Goal: Task Accomplishment & Management: Manage account settings

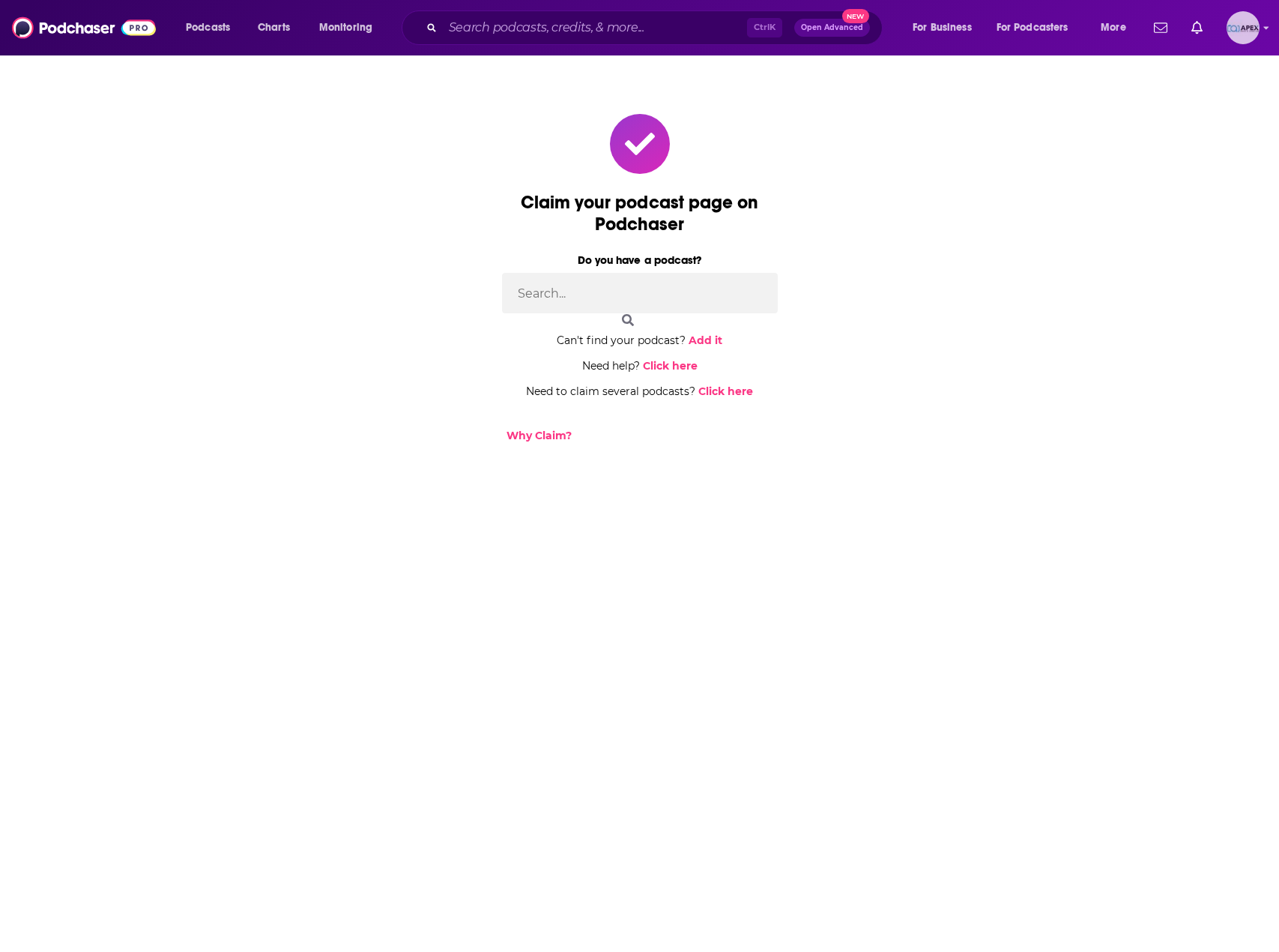
click at [1263, 28] on icon "Show profile menu" at bounding box center [1265, 28] width 6 height 9
click at [1169, 184] on span "My Podcasts" at bounding box center [1178, 182] width 58 height 11
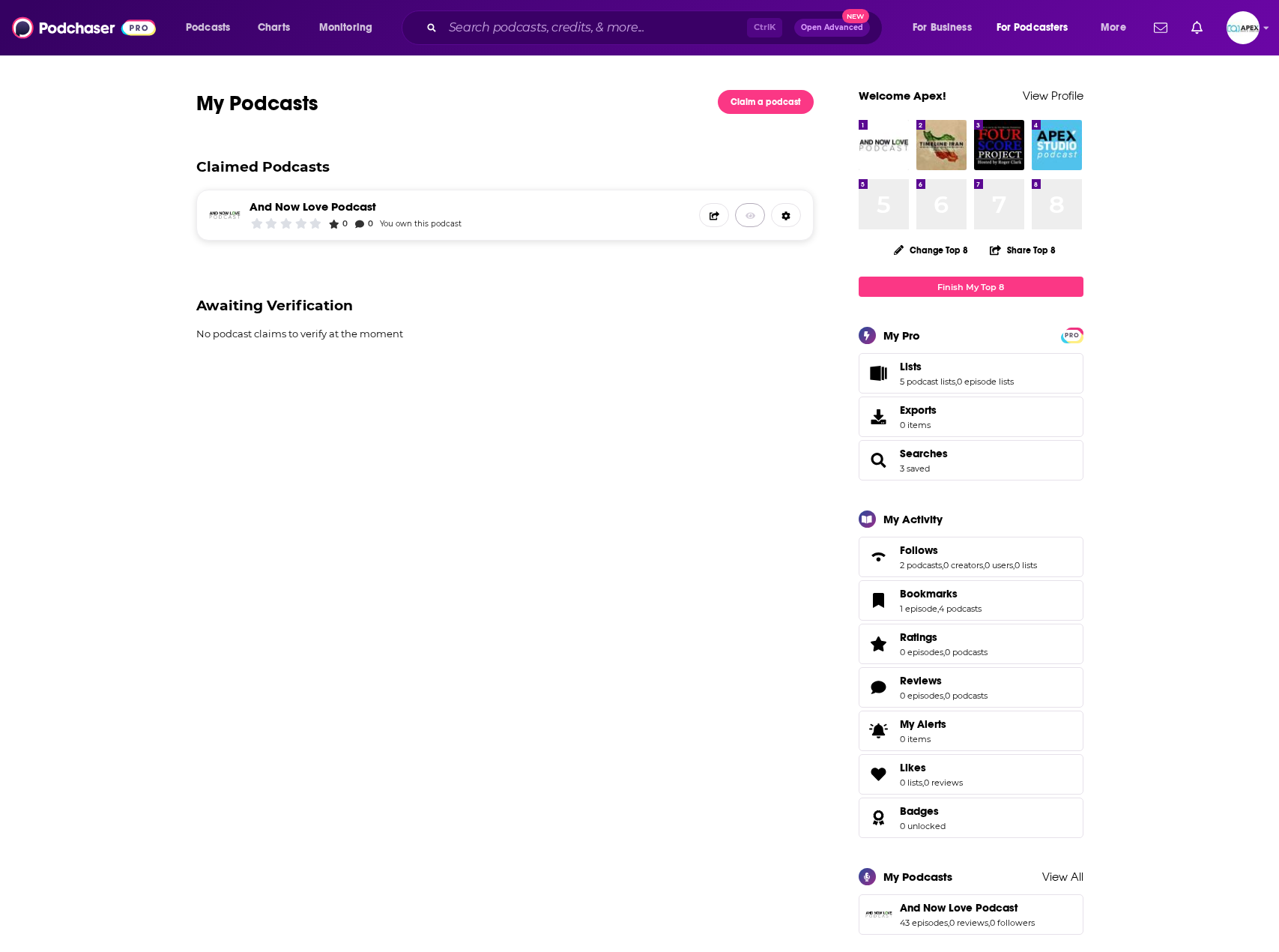
click at [744, 215] on link at bounding box center [749, 216] width 30 height 24
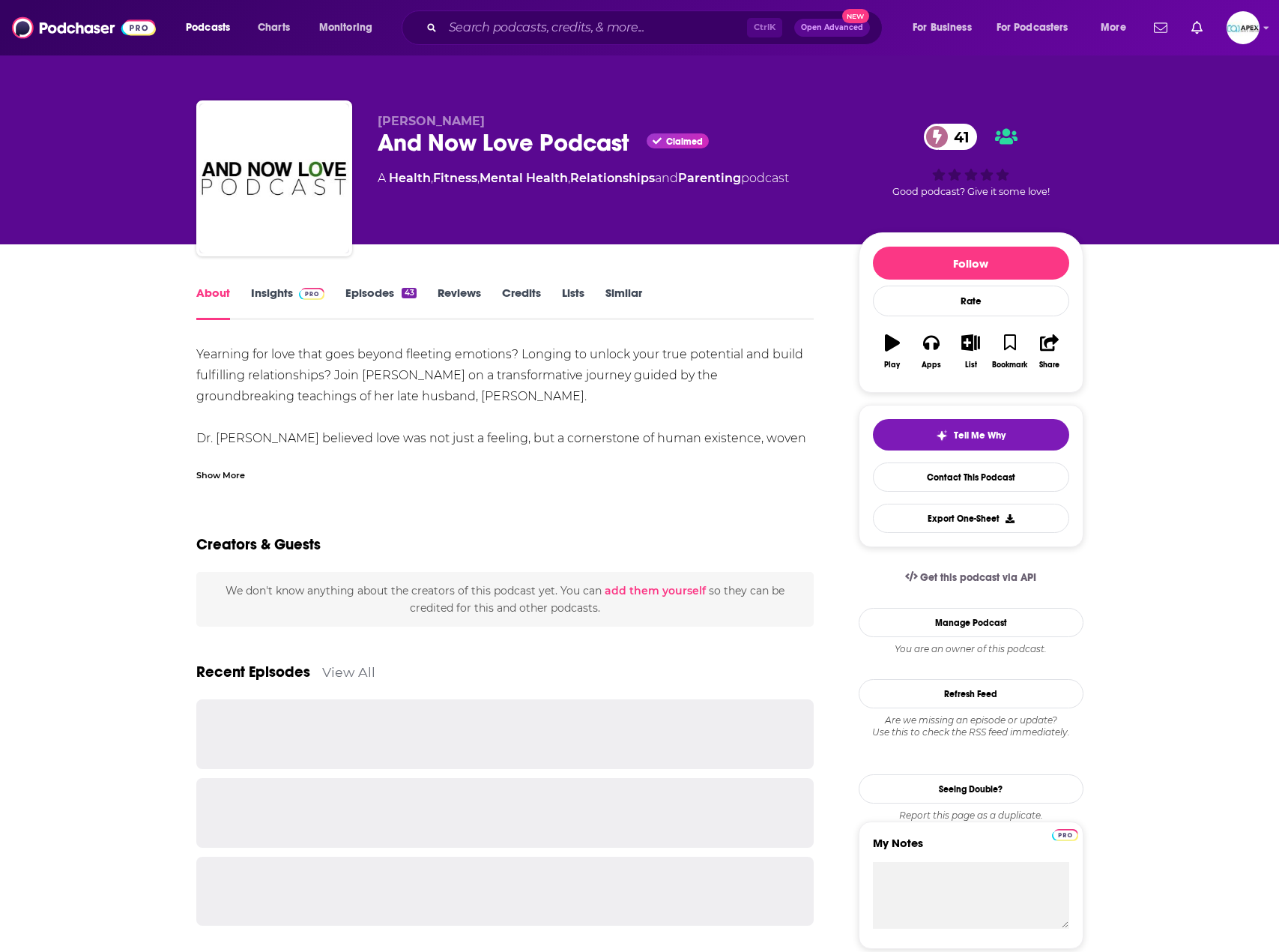
click at [282, 293] on link "Insights" at bounding box center [288, 302] width 75 height 35
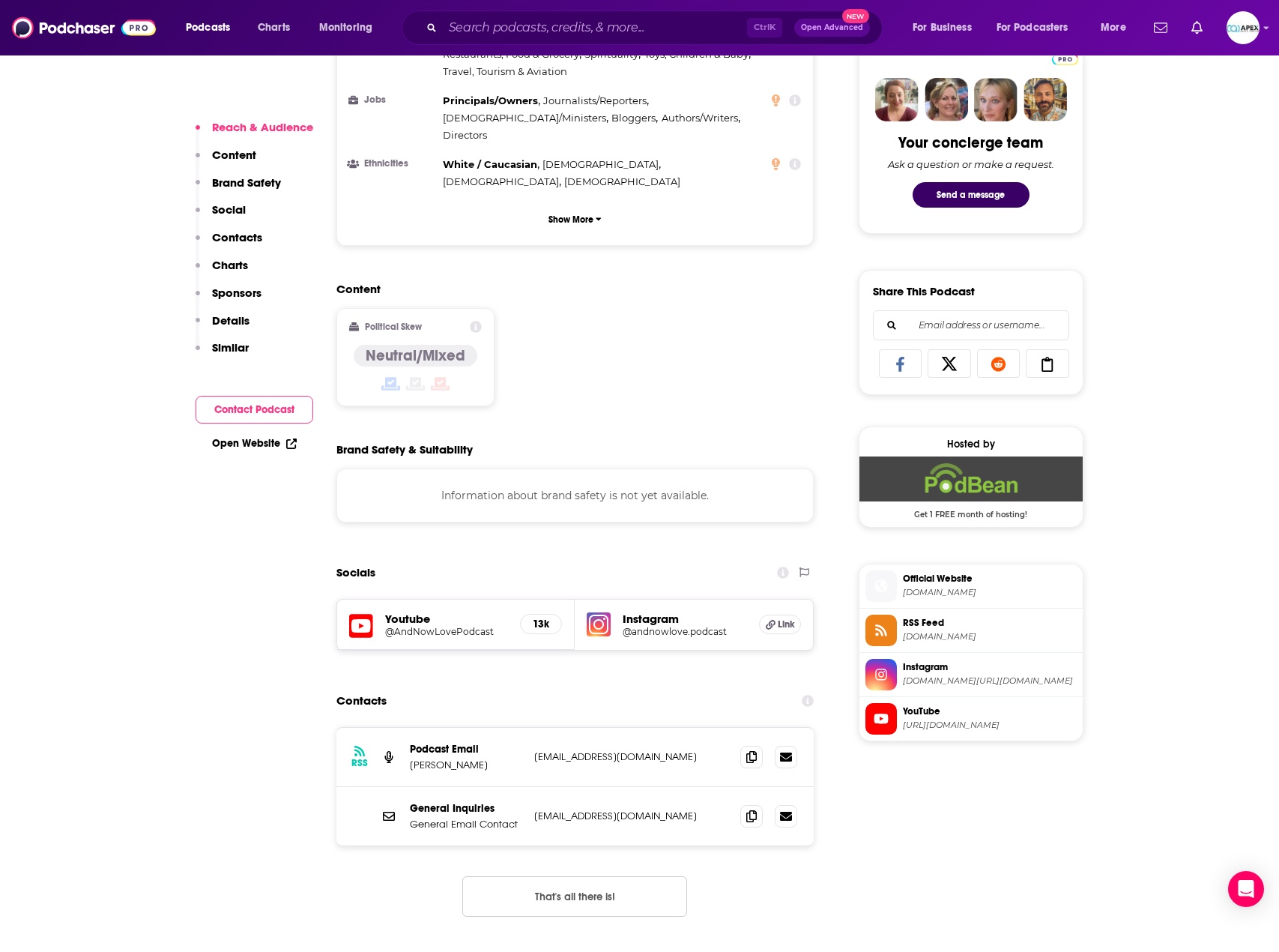
scroll to position [1049, 0]
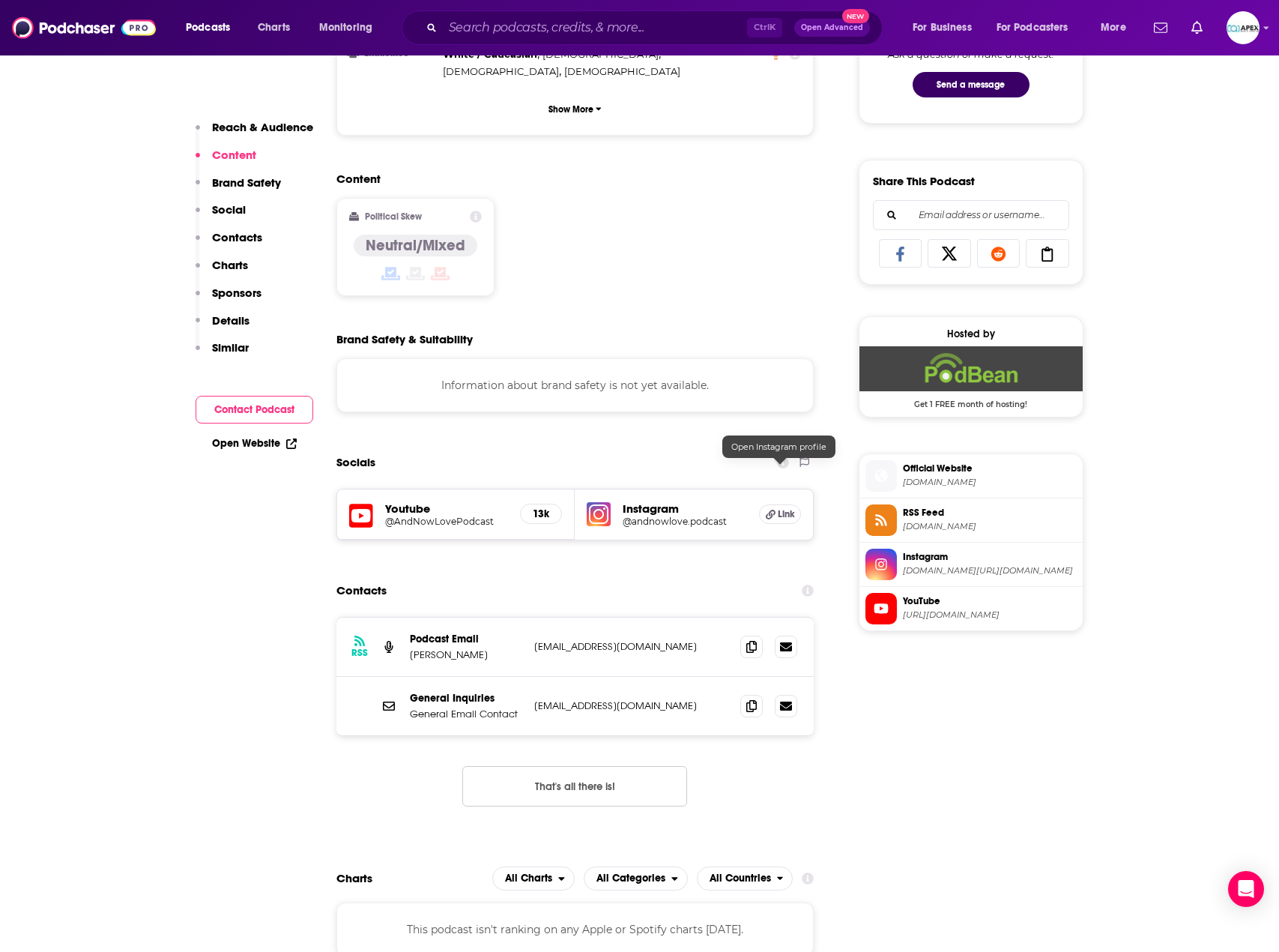
click at [774, 510] on icon at bounding box center [770, 514] width 10 height 10
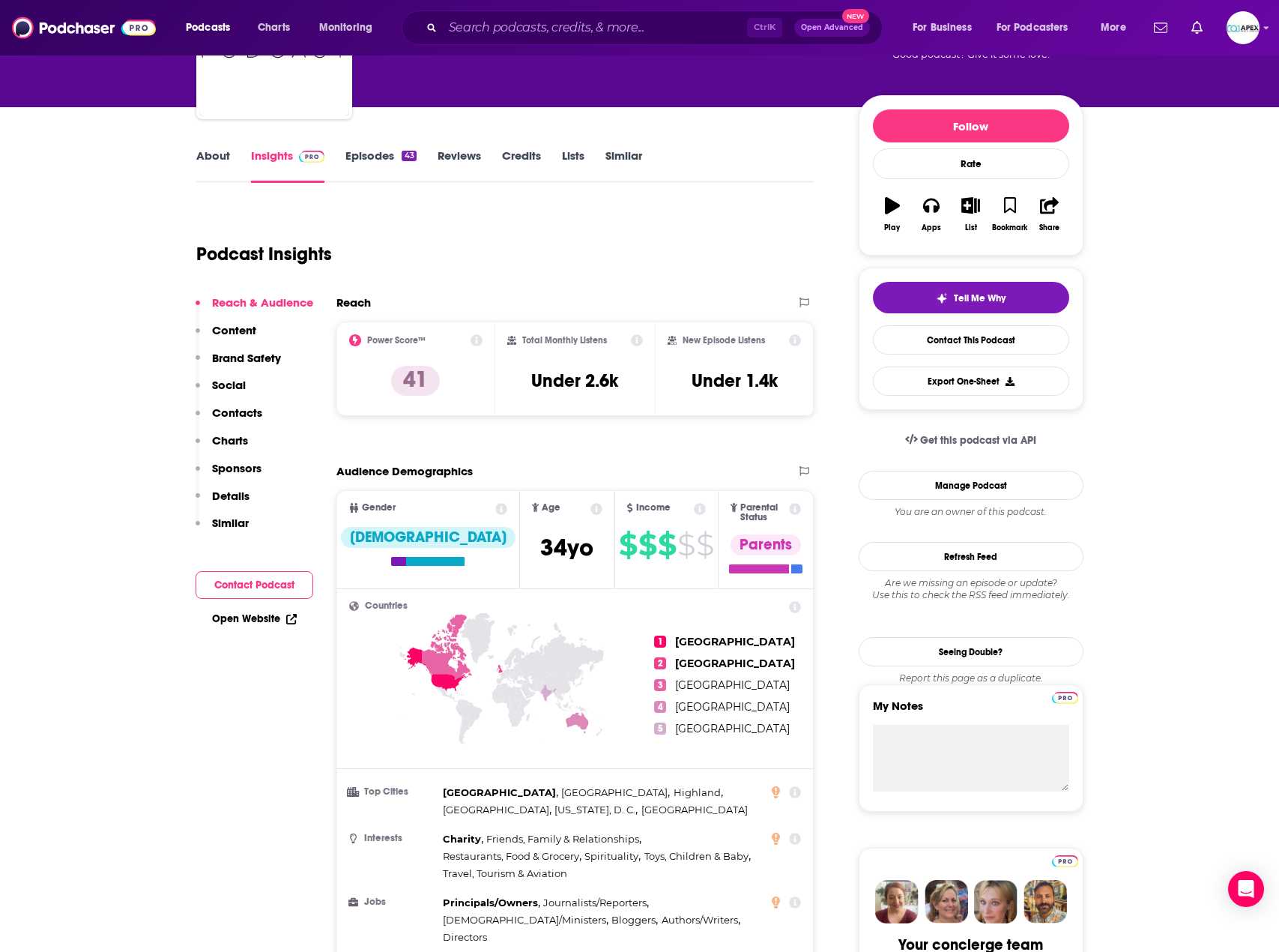
scroll to position [150, 0]
